Goal: Transaction & Acquisition: Purchase product/service

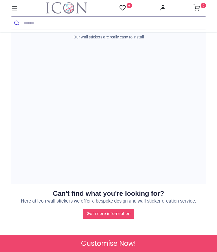
scroll to position [609, 0]
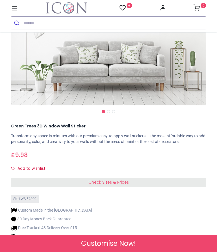
scroll to position [136, 0]
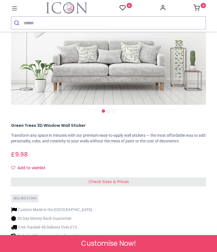
click at [110, 180] on span "Check Sizes & Prices" at bounding box center [108, 182] width 40 height 6
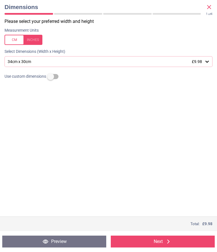
click at [36, 38] on div at bounding box center [24, 40] width 38 height 10
click at [206, 59] on icon at bounding box center [207, 62] width 6 height 6
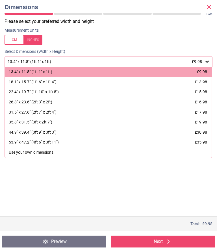
click at [199, 120] on span "£19.98" at bounding box center [201, 122] width 12 height 5
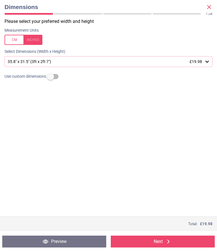
click at [169, 241] on icon at bounding box center [168, 241] width 2 height 4
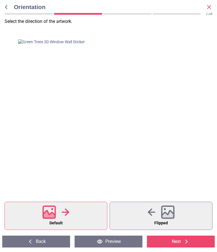
click at [77, 218] on button "Default" at bounding box center [56, 216] width 103 height 28
click at [164, 210] on circle at bounding box center [165, 209] width 2 height 2
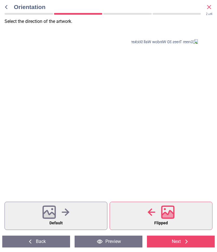
click at [82, 213] on button "Default" at bounding box center [56, 216] width 103 height 28
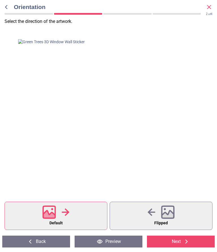
click at [162, 208] on icon at bounding box center [168, 212] width 14 height 14
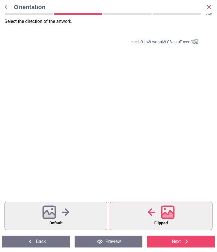
click at [66, 215] on icon at bounding box center [66, 212] width 8 height 8
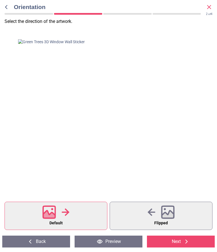
click at [110, 243] on button "Preview" at bounding box center [109, 242] width 68 height 12
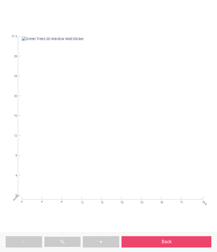
click at [163, 241] on button "Back" at bounding box center [166, 241] width 90 height 11
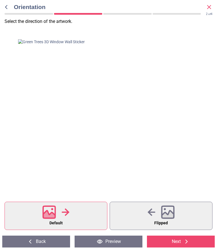
click at [32, 241] on icon at bounding box center [30, 241] width 7 height 7
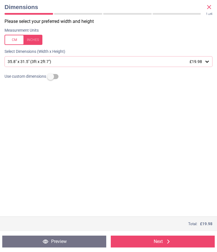
click at [204, 59] on icon at bounding box center [207, 62] width 6 height 6
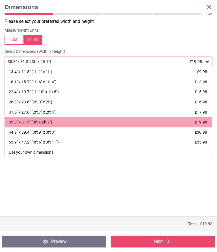
click at [198, 110] on span "£17.98" at bounding box center [201, 112] width 12 height 5
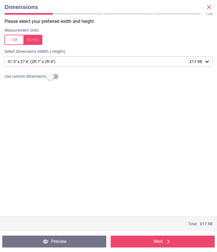
click at [161, 240] on button "Next" at bounding box center [163, 242] width 104 height 12
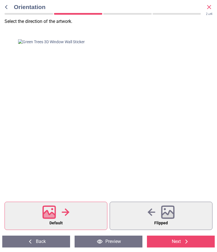
click at [112, 242] on button "Preview" at bounding box center [109, 242] width 68 height 12
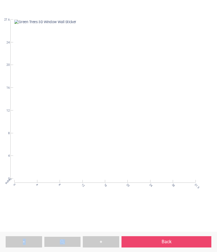
click at [132, 204] on div "inches 0 4 8 12 16 20 24 28 31.5 0 4 8 12 16 20 24 27.6" at bounding box center [104, 126] width 199 height 215
click at [64, 242] on img at bounding box center [62, 241] width 5 height 5
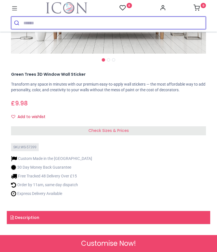
scroll to position [188, 0]
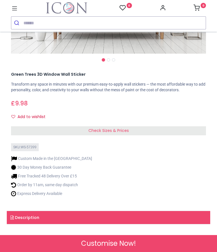
click at [104, 132] on span "Check Sizes & Prices" at bounding box center [108, 131] width 40 height 6
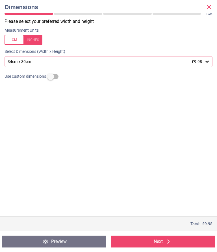
click at [36, 35] on div at bounding box center [24, 40] width 38 height 10
click at [208, 61] on icon at bounding box center [206, 62] width 3 height 2
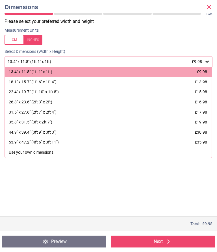
click at [201, 110] on span "£17.98" at bounding box center [201, 112] width 12 height 5
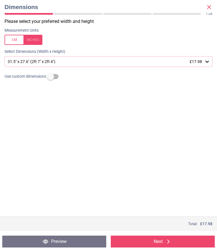
click at [164, 243] on button "Next" at bounding box center [163, 242] width 104 height 12
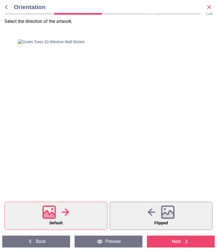
click at [166, 209] on icon at bounding box center [168, 212] width 14 height 14
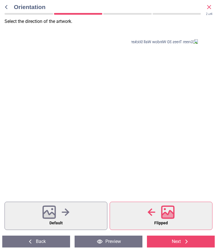
click at [53, 213] on icon at bounding box center [49, 215] width 12 height 10
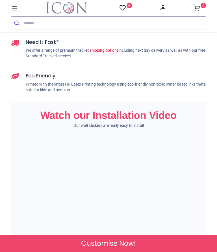
scroll to position [524, 0]
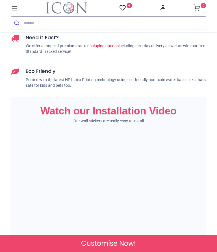
click at [110, 244] on span "Customise Now!" at bounding box center [108, 244] width 55 height 10
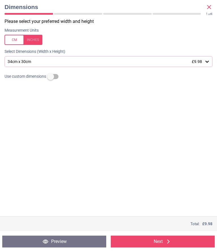
click at [34, 36] on div at bounding box center [24, 40] width 38 height 10
click at [204, 60] on icon at bounding box center [207, 62] width 6 height 6
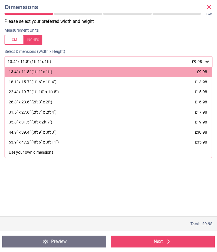
click at [201, 107] on div "31.5" x 27.6" (2ft 7" x 2ft 4") £17.98" at bounding box center [108, 112] width 207 height 10
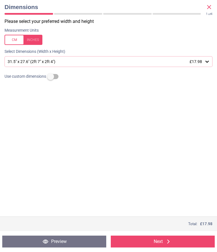
click at [163, 240] on button "Next" at bounding box center [163, 242] width 104 height 12
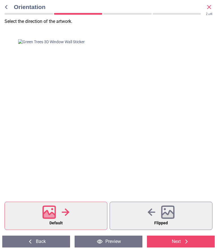
click at [175, 240] on button "Next" at bounding box center [181, 242] width 68 height 12
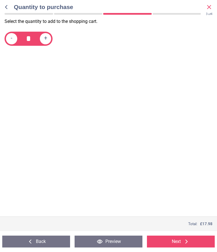
click at [181, 240] on button "Next" at bounding box center [181, 242] width 68 height 12
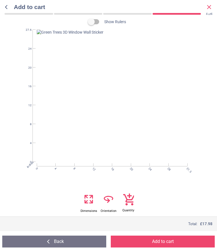
click at [158, 240] on button "Add to cart" at bounding box center [163, 242] width 104 height 12
